Goal: Check status: Check status

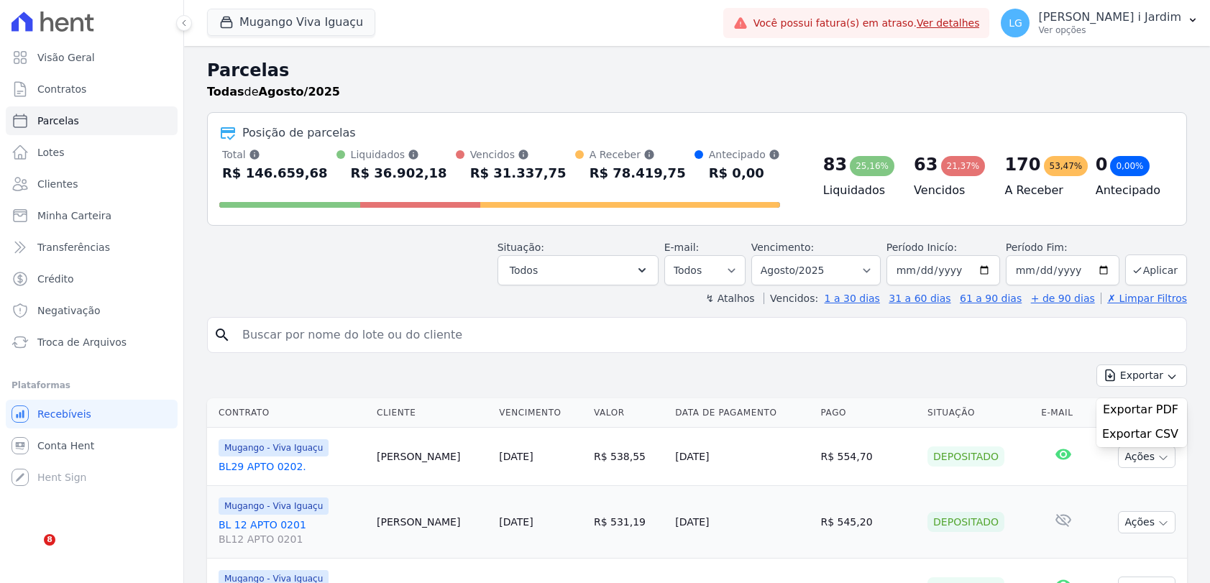
select select
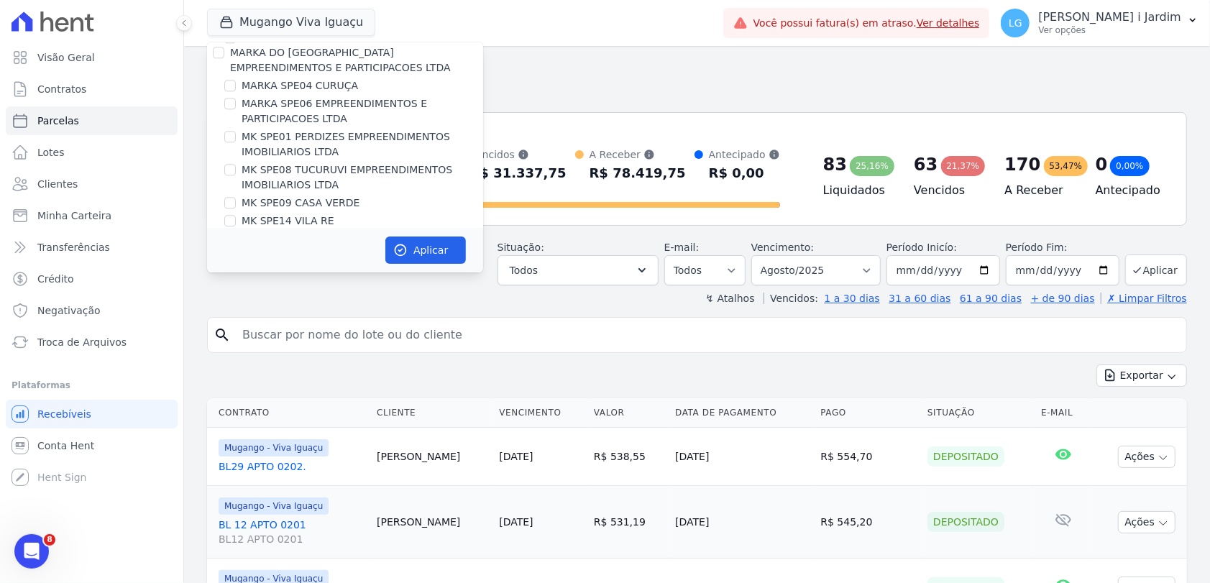
scroll to position [2317, 0]
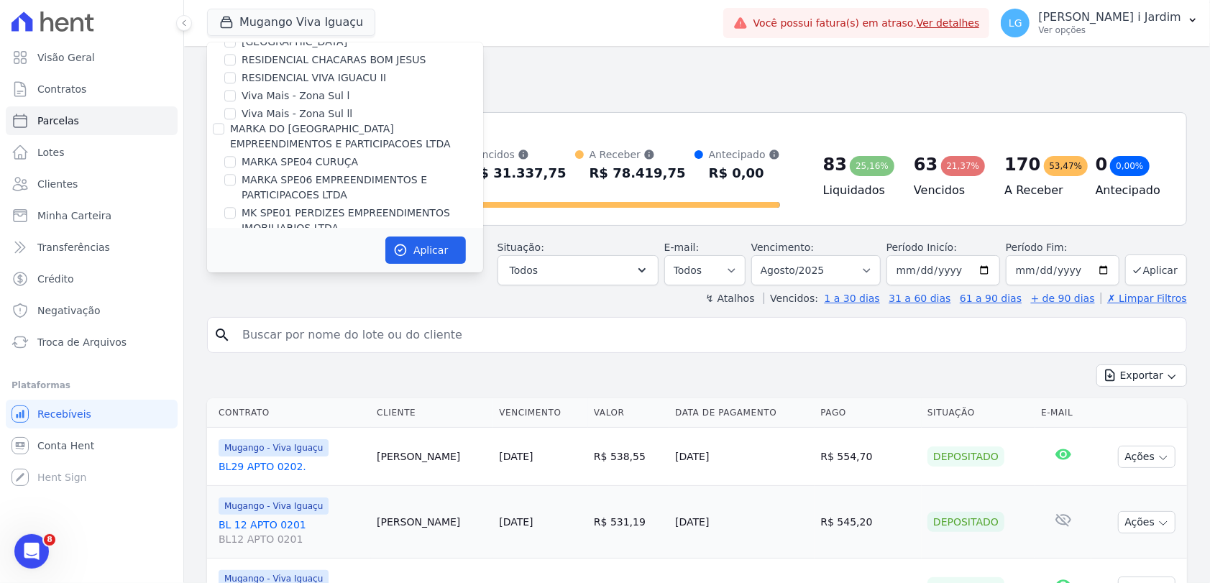
drag, startPoint x: 299, startPoint y: 124, endPoint x: 412, endPoint y: 91, distance: 117.4
click at [412, 206] on label "MK SPE01 PERDIZES EMPREENDIMENTOS IMOBILIARIOS LTDA" at bounding box center [363, 221] width 242 height 30
click at [236, 207] on input "MK SPE01 PERDIZES EMPREENDIMENTOS IMOBILIARIOS LTDA" at bounding box center [230, 213] width 12 height 12
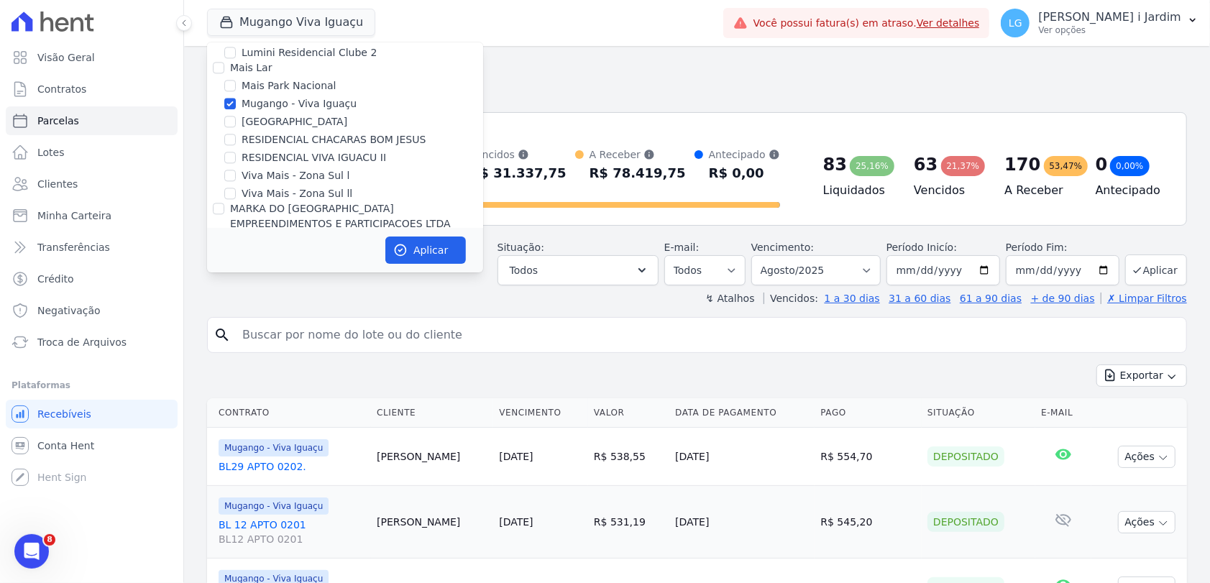
click at [326, 285] on label "MK SPE01 PERDIZES EMPREENDIMENTOS IMOBILIARIOS LTDA" at bounding box center [363, 300] width 242 height 30
click at [236, 287] on input "MK SPE01 PERDIZES EMPREENDIMENTOS IMOBILIARIOS LTDA" at bounding box center [230, 293] width 12 height 12
checkbox input "false"
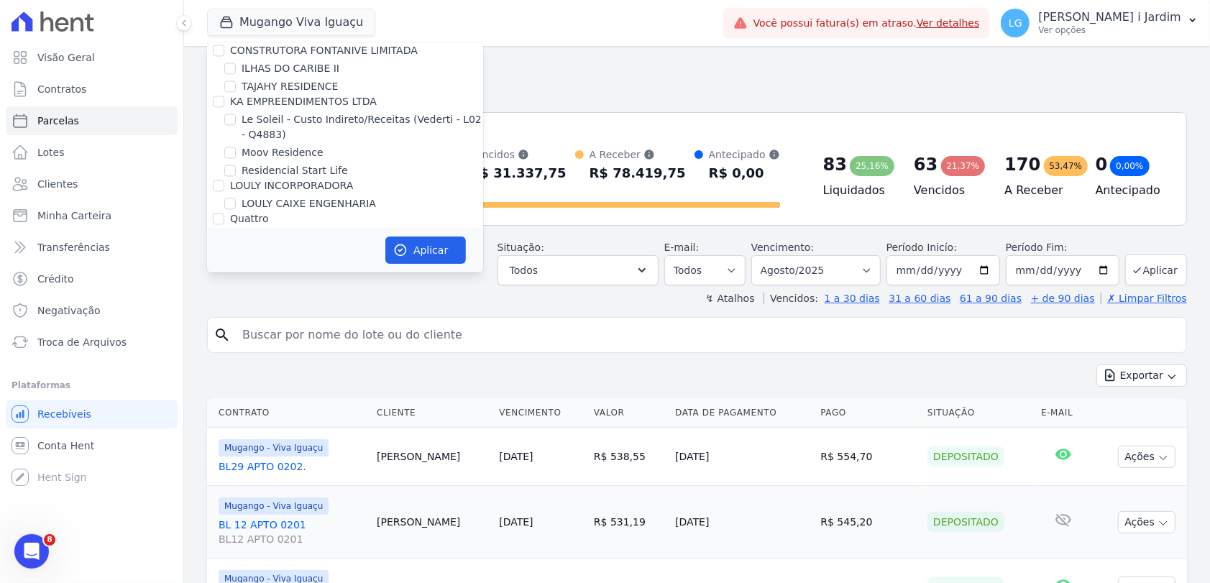
scroll to position [1997, 0]
click at [316, 336] on label "Mugango - Viva Iguaçu" at bounding box center [299, 343] width 115 height 15
click at [236, 338] on input "Mugango - Viva Iguaçu" at bounding box center [230, 344] width 12 height 12
checkbox input "false"
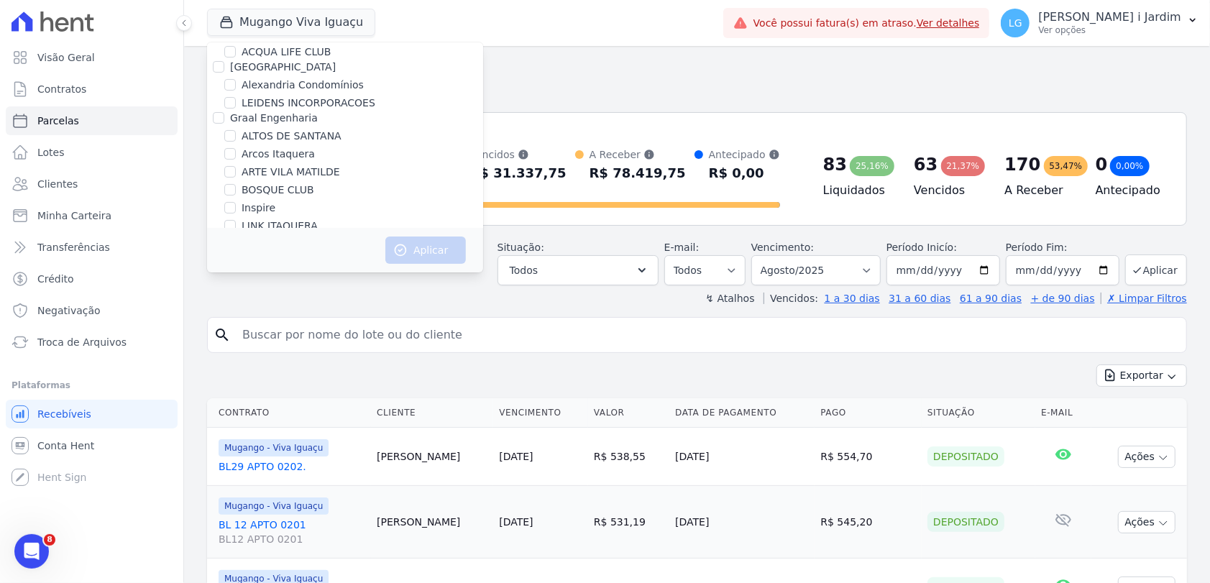
scroll to position [615, 0]
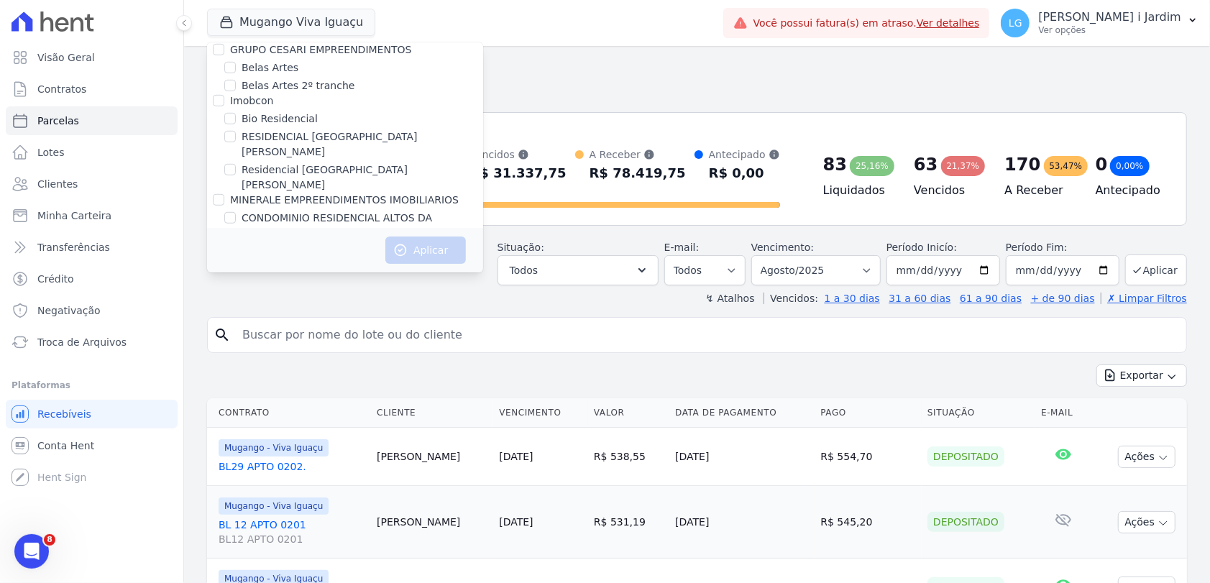
click at [371, 138] on label "RESIDENCIAL [GEOGRAPHIC_DATA]" at bounding box center [363, 144] width 242 height 30
click at [236, 138] on input "RESIDENCIAL [GEOGRAPHIC_DATA]" at bounding box center [230, 137] width 12 height 12
checkbox input "true"
click at [442, 254] on button "Aplicar" at bounding box center [425, 250] width 81 height 27
click at [81, 247] on span "Transferências" at bounding box center [73, 247] width 73 height 14
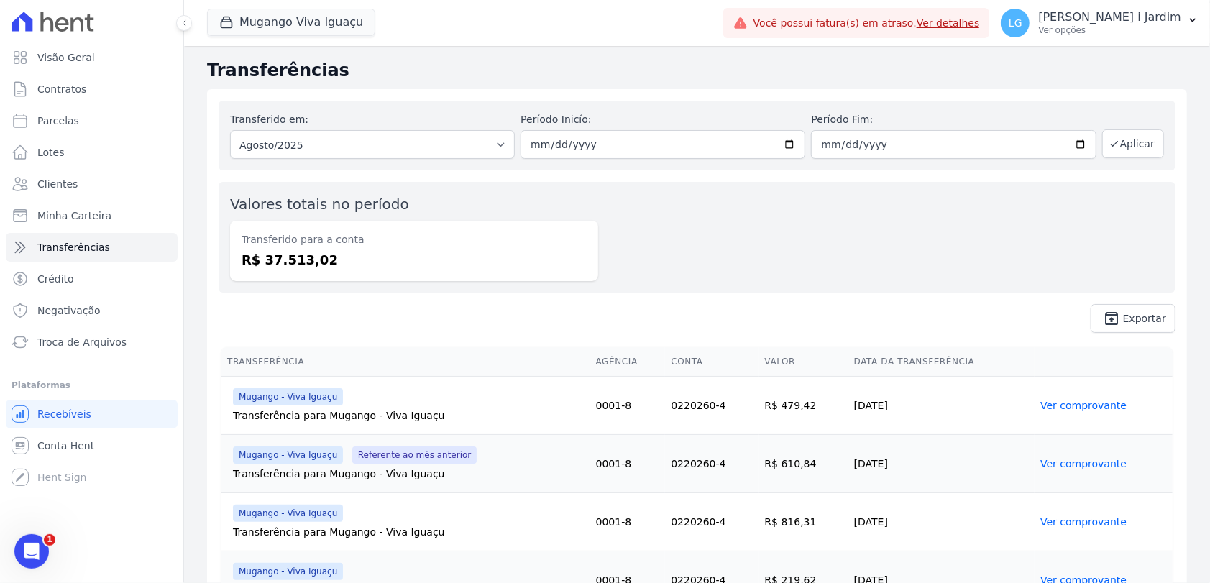
click at [272, 38] on div "Mugango Viva Iguaçu Trapisa Engenharia Acaiá Residencial Icatu Residencial PORT…" at bounding box center [462, 22] width 510 height 47
click at [275, 29] on button "Mugango Viva Iguaçu" at bounding box center [291, 22] width 168 height 27
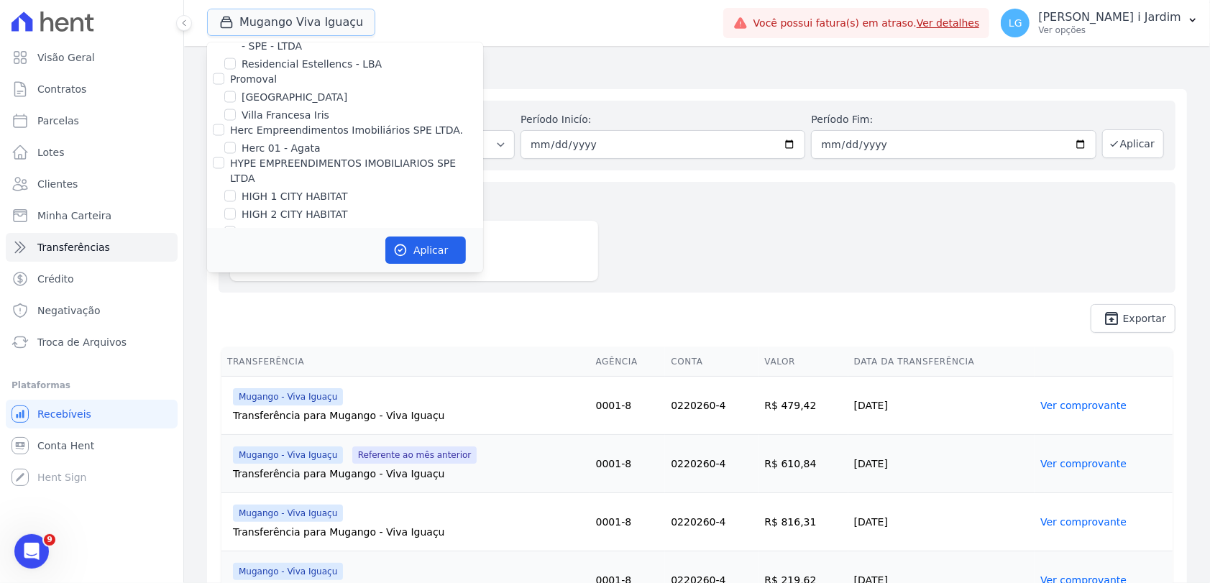
scroll to position [2076, 0]
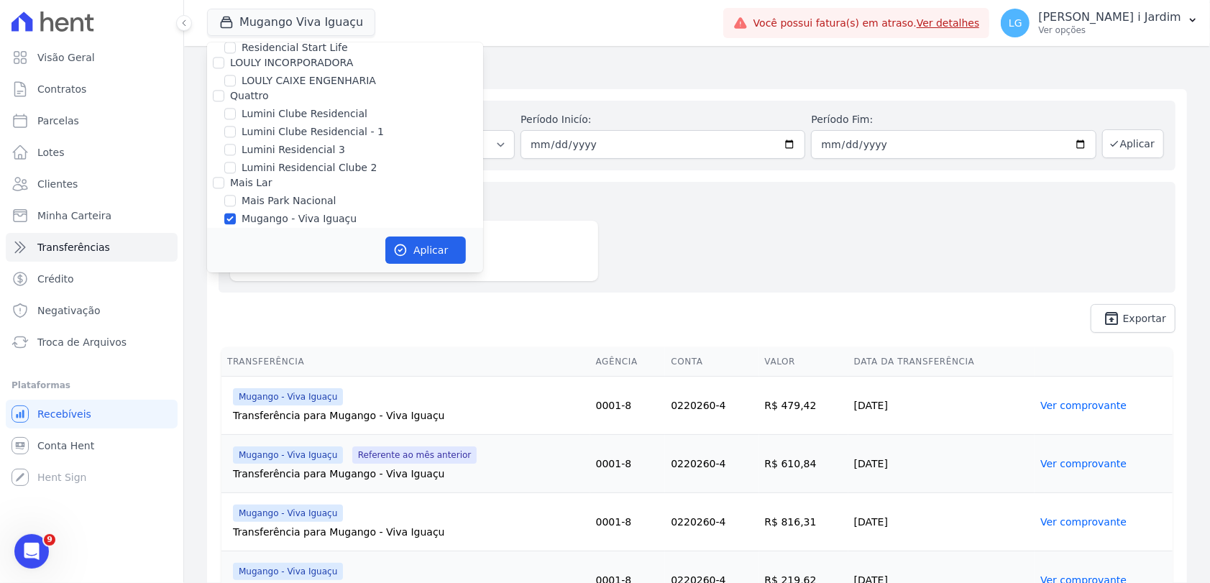
click at [289, 211] on label "Mugango - Viva Iguaçu" at bounding box center [299, 218] width 115 height 15
click at [236, 213] on input "Mugango - Viva Iguaçu" at bounding box center [230, 219] width 12 height 12
checkbox input "false"
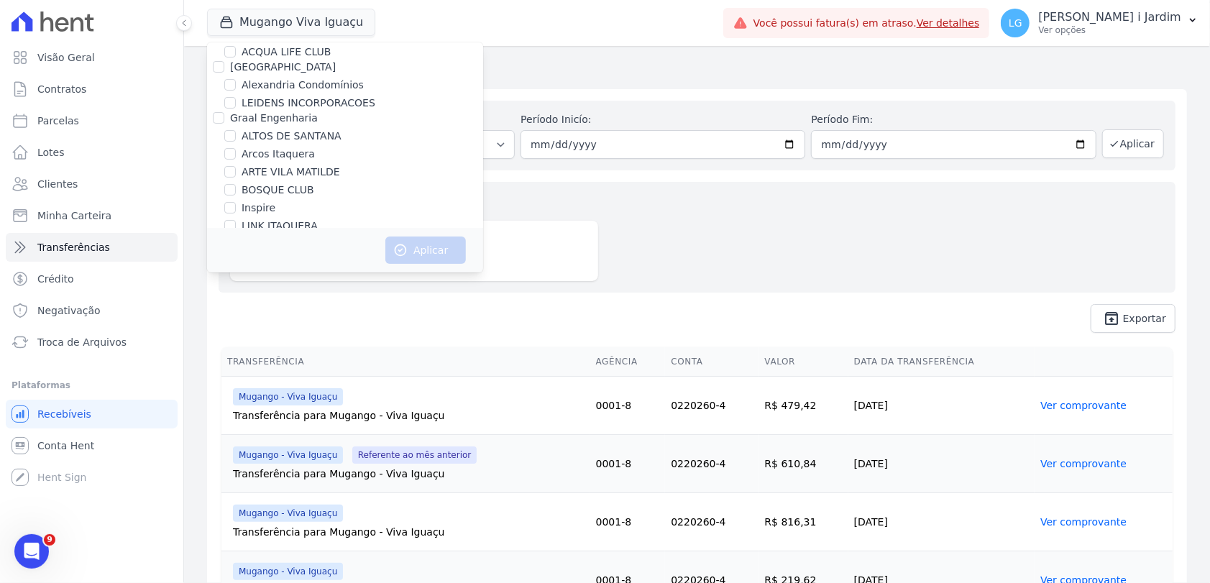
scroll to position [615, 0]
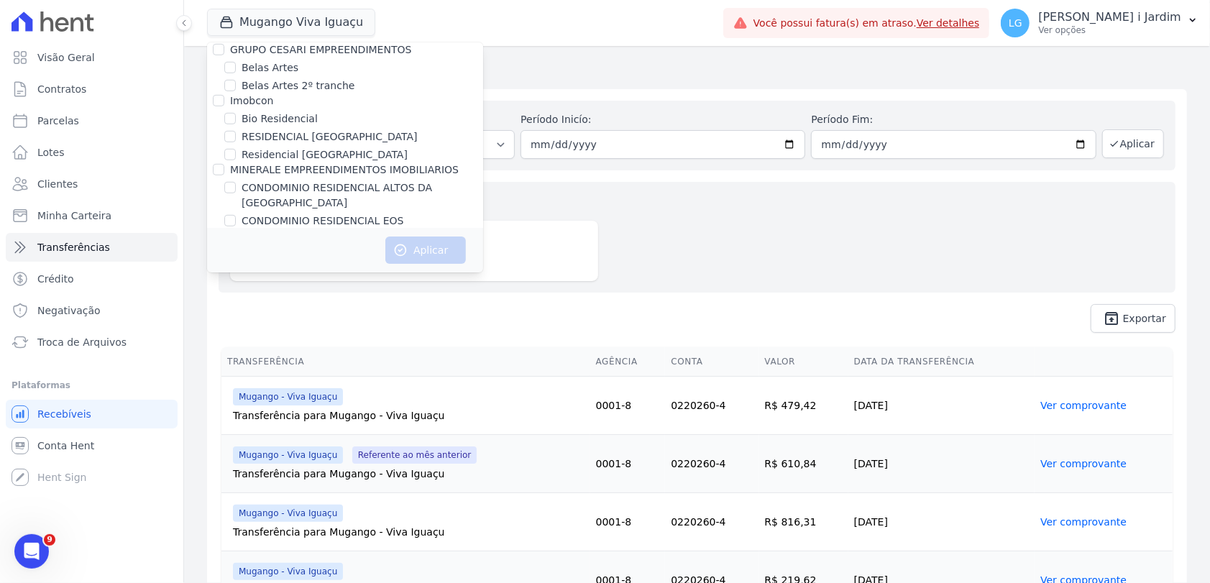
click at [291, 139] on label "RESIDENCIAL [GEOGRAPHIC_DATA]" at bounding box center [330, 136] width 176 height 15
click at [236, 139] on input "RESIDENCIAL [GEOGRAPHIC_DATA]" at bounding box center [230, 137] width 12 height 12
checkbox input "true"
click at [436, 252] on button "Aplicar" at bounding box center [425, 250] width 81 height 27
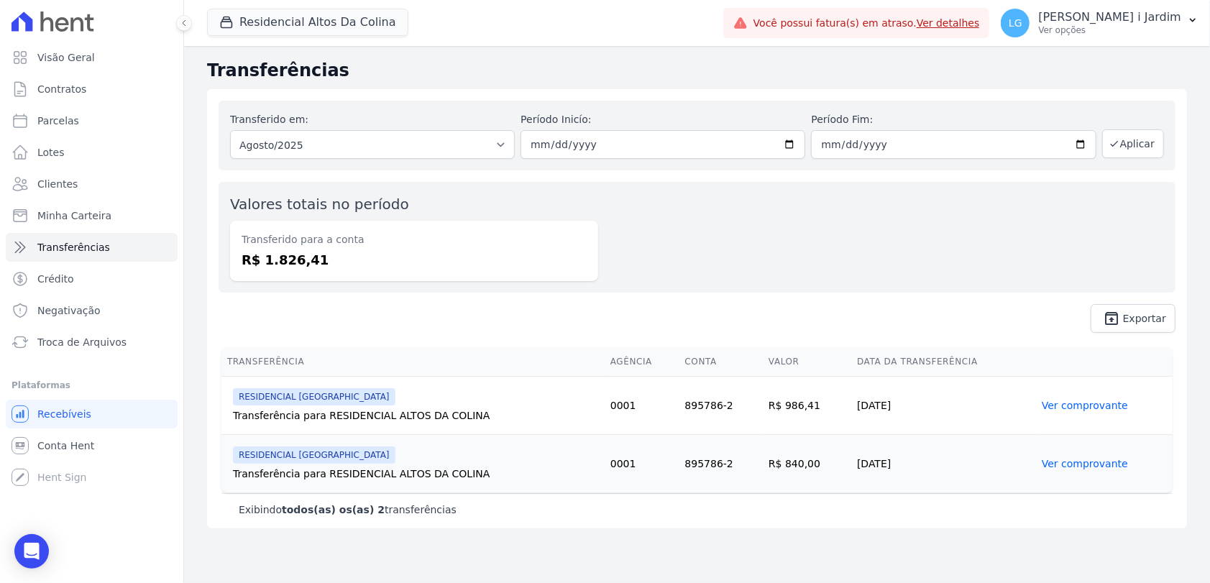
click at [290, 267] on dd "R$ 1.826,41" at bounding box center [414, 259] width 345 height 19
click at [550, 263] on dd "R$ 1.826,41" at bounding box center [414, 259] width 345 height 19
click at [80, 66] on link "Visão Geral" at bounding box center [92, 57] width 172 height 29
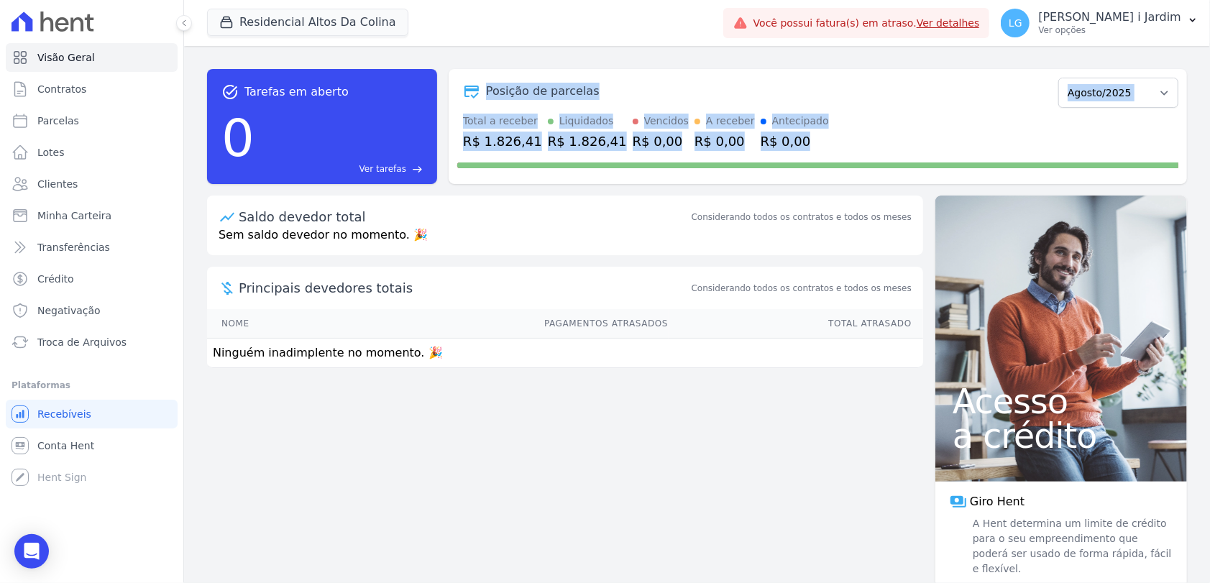
drag, startPoint x: 800, startPoint y: 133, endPoint x: 464, endPoint y: 62, distance: 343.2
click at [470, 74] on div "Posição de parcelas Julho/2025 Agosto/2025 Setembro/2025 Outubro/2025 Novembro/…" at bounding box center [818, 126] width 738 height 115
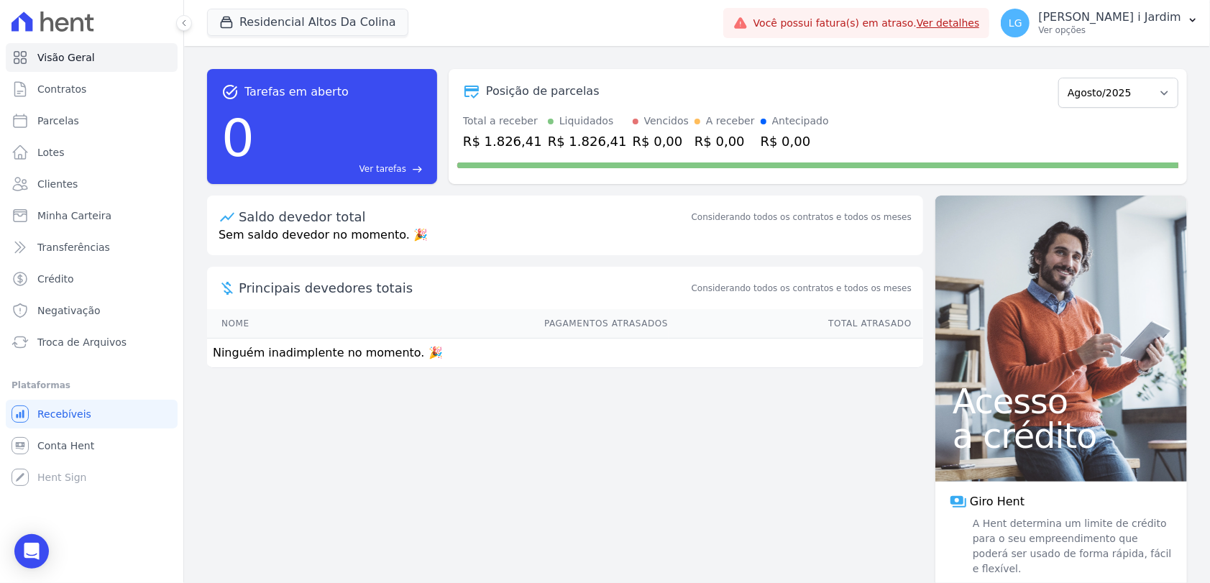
click at [464, 58] on div "task_alt Tarefas em aberto 0 Ver tarefas east Posição de parcelas Julho/2025 Ag…" at bounding box center [697, 127] width 980 height 138
click at [207, 199] on div "Saldo devedor total Considerando todos os contratos e todos os meses" at bounding box center [565, 211] width 716 height 31
click at [1101, 109] on div "Posição de parcelas Julho/2025 Agosto/2025 Setembro/2025 Outubro/2025 Novembro/…" at bounding box center [818, 126] width 738 height 115
click at [1105, 104] on select "Julho/2025 Agosto/2025 Setembro/2025 Outubro/2025 Novembro/2025 Dezembro/2025 J…" at bounding box center [1118, 93] width 120 height 30
drag, startPoint x: 678, startPoint y: 444, endPoint x: 576, endPoint y: 273, distance: 199.3
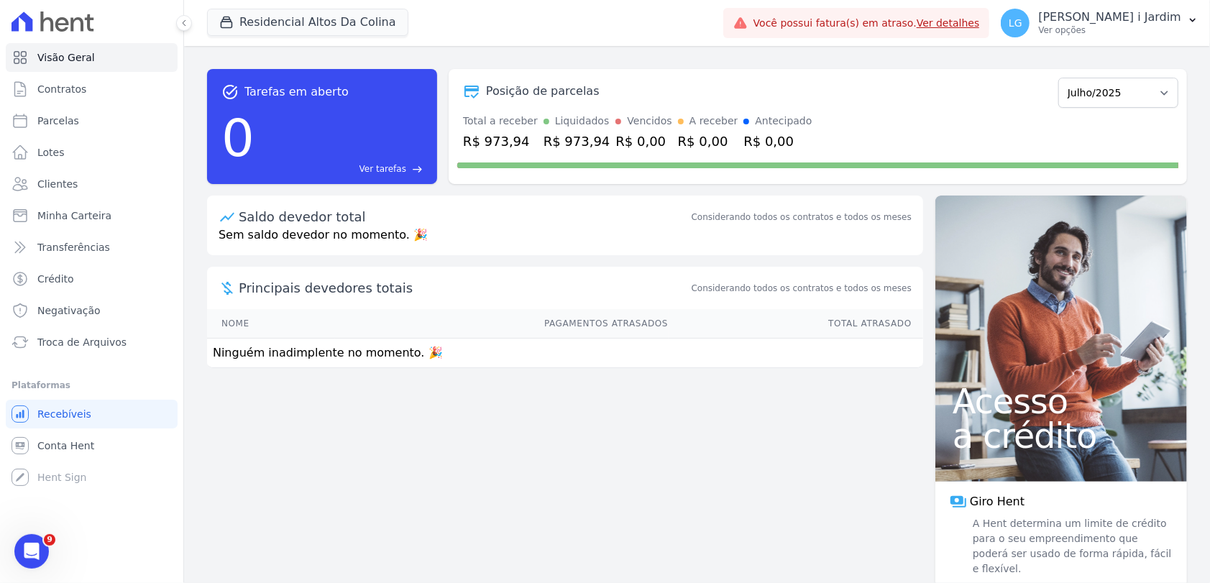
click at [676, 444] on div "task_alt Tarefas em aberto 0 Ver tarefas east Posição de parcelas Julho/2025 Ag…" at bounding box center [697, 314] width 1026 height 537
